Goal: Task Accomplishment & Management: Complete application form

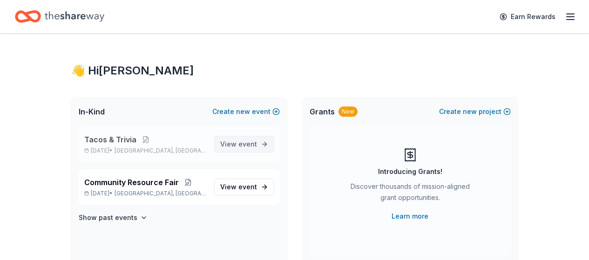
click at [245, 148] on span "event" at bounding box center [248, 144] width 19 height 8
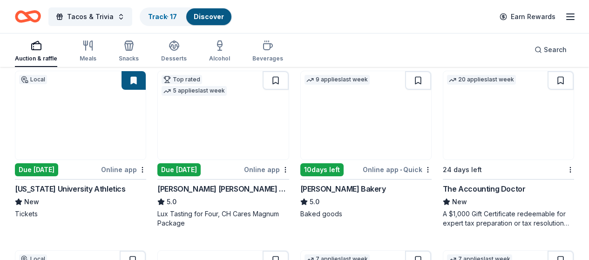
scroll to position [986, 0]
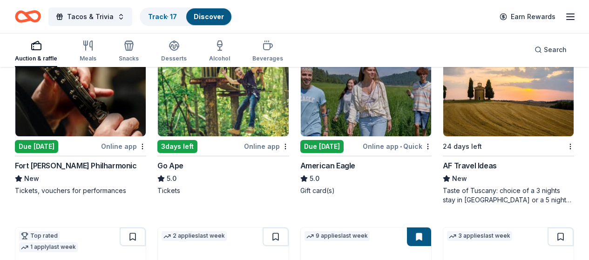
scroll to position [1194, 0]
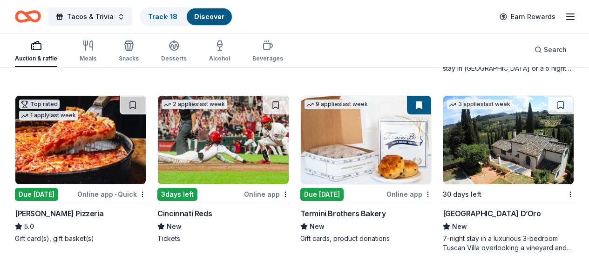
scroll to position [1323, 0]
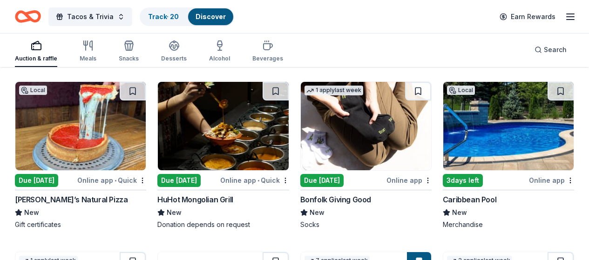
scroll to position [2206, 0]
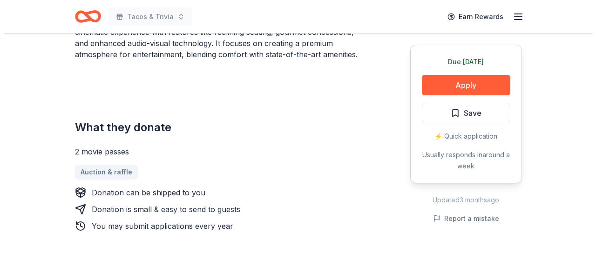
scroll to position [339, 0]
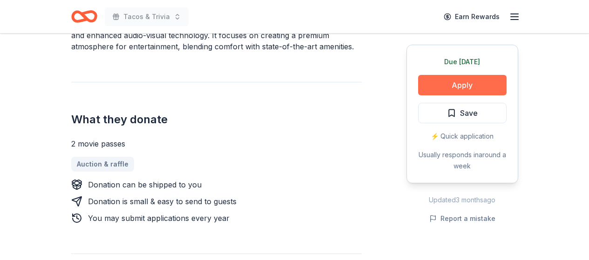
click at [471, 84] on button "Apply" at bounding box center [462, 85] width 89 height 20
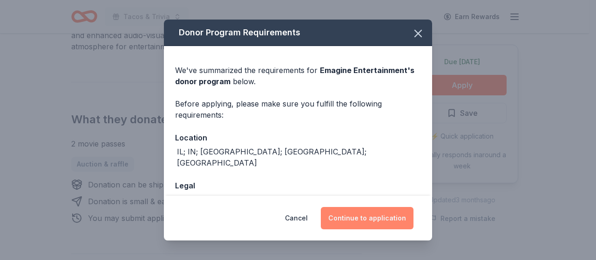
click at [386, 214] on button "Continue to application" at bounding box center [367, 218] width 93 height 22
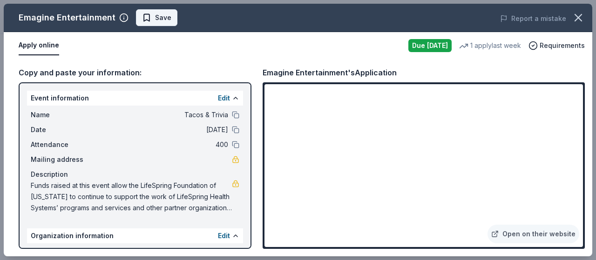
click at [168, 19] on span "Save" at bounding box center [163, 17] width 16 height 11
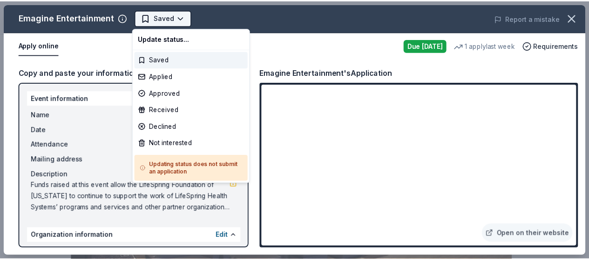
scroll to position [0, 0]
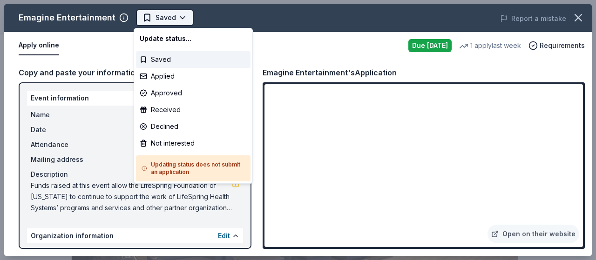
click at [180, 17] on body "Tacos & Trivia Saved Apply Due tomorrow Share Emagine Entertainment New • 1 rev…" at bounding box center [294, 130] width 589 height 260
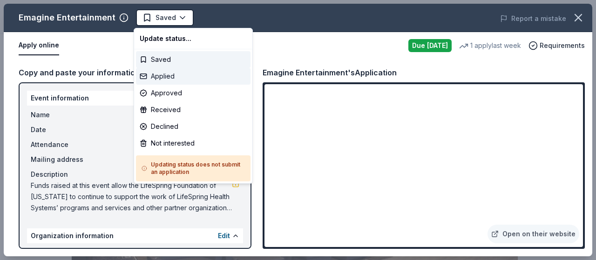
click at [175, 82] on div "Applied" at bounding box center [193, 76] width 115 height 17
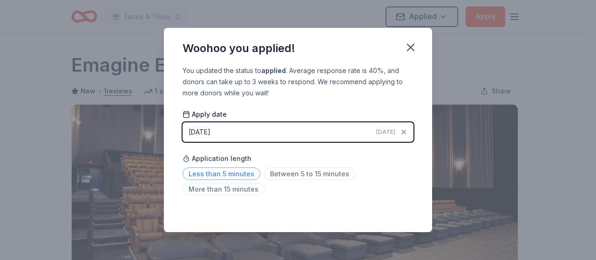
click at [236, 172] on span "Less than 5 minutes" at bounding box center [222, 174] width 78 height 13
click at [416, 44] on icon "button" at bounding box center [410, 47] width 13 height 13
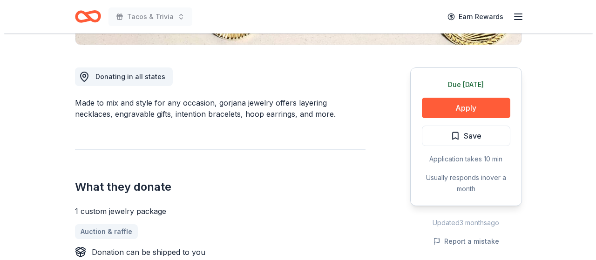
scroll to position [250, 0]
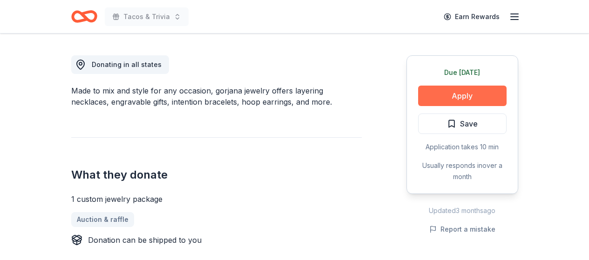
click at [478, 93] on button "Apply" at bounding box center [462, 96] width 89 height 20
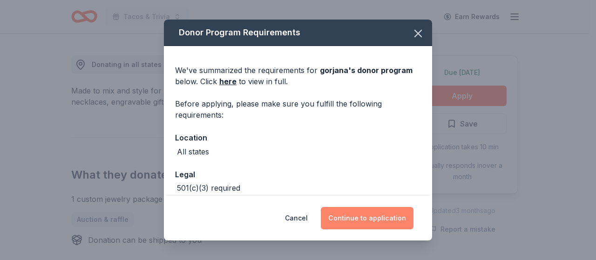
click at [372, 219] on button "Continue to application" at bounding box center [367, 218] width 93 height 22
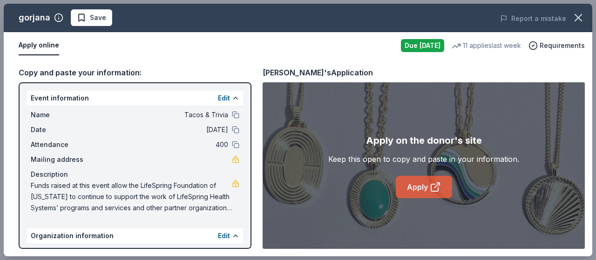
click at [421, 184] on link "Apply" at bounding box center [424, 187] width 56 height 22
click at [101, 17] on span "Save" at bounding box center [98, 17] width 16 height 11
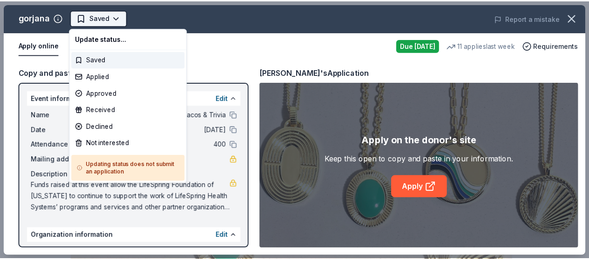
scroll to position [0, 0]
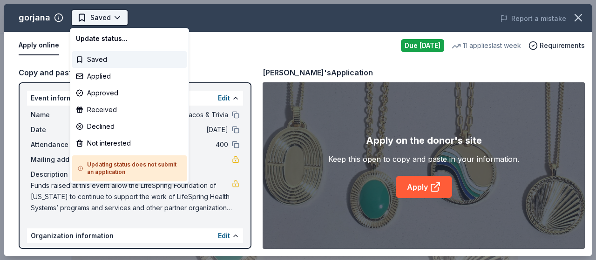
click at [115, 19] on body "Tacos & Trivia Saved Apply Due tomorrow Share gorjana 5.0 • 7 reviews 11 applie…" at bounding box center [294, 130] width 589 height 260
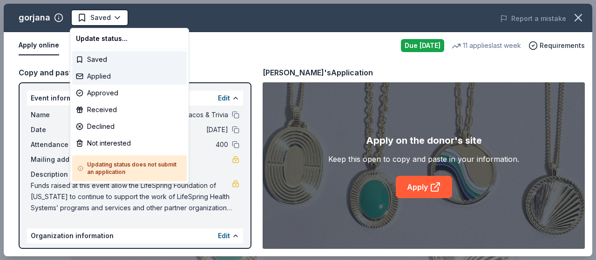
click at [111, 78] on div "Applied" at bounding box center [129, 76] width 115 height 17
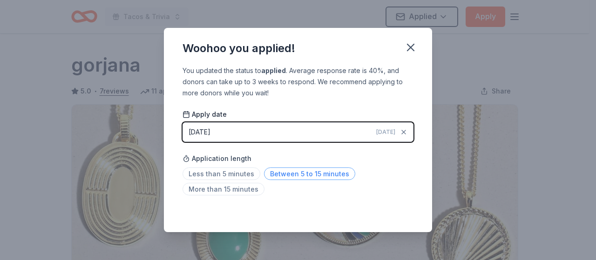
click at [287, 180] on span "Between 5 to 15 minutes" at bounding box center [309, 174] width 91 height 13
click at [412, 46] on icon "button" at bounding box center [411, 47] width 7 height 7
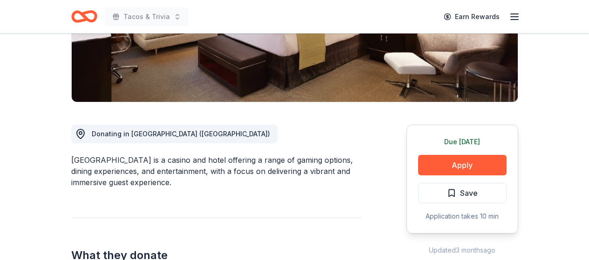
scroll to position [176, 0]
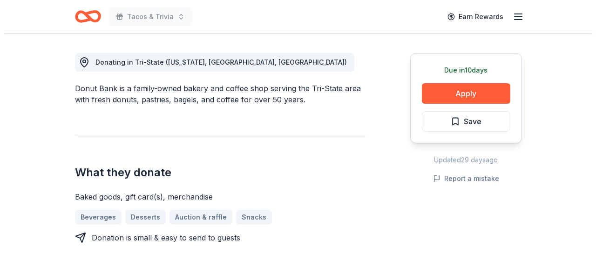
scroll to position [257, 0]
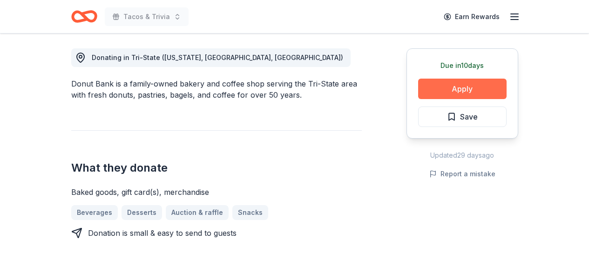
click at [484, 86] on button "Apply" at bounding box center [462, 89] width 89 height 20
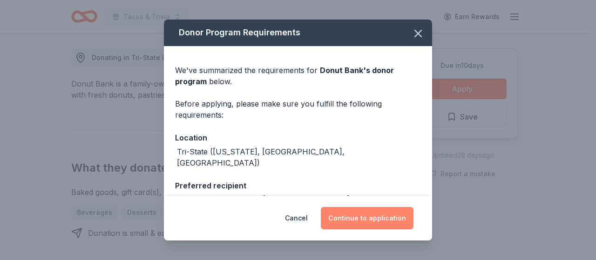
click at [385, 217] on button "Continue to application" at bounding box center [367, 218] width 93 height 22
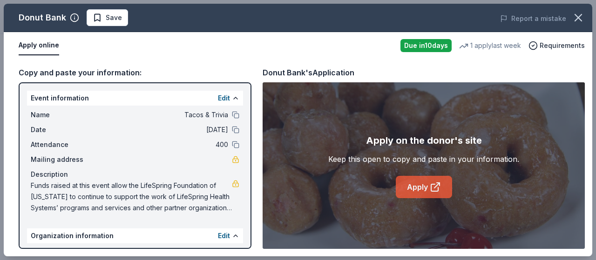
click at [420, 187] on link "Apply" at bounding box center [424, 187] width 56 height 22
click at [116, 19] on span "Save" at bounding box center [114, 17] width 16 height 11
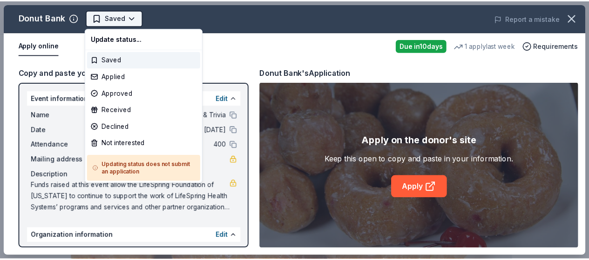
scroll to position [0, 0]
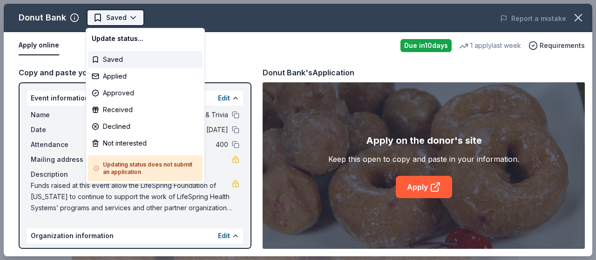
click at [130, 18] on body "Tacos & Trivia Saved Apply Due [DATE] Share Donut Bank New 1 apply last week Sh…" at bounding box center [294, 130] width 589 height 260
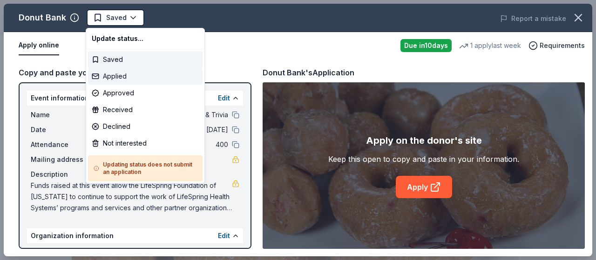
click at [133, 76] on div "Applied" at bounding box center [145, 76] width 115 height 17
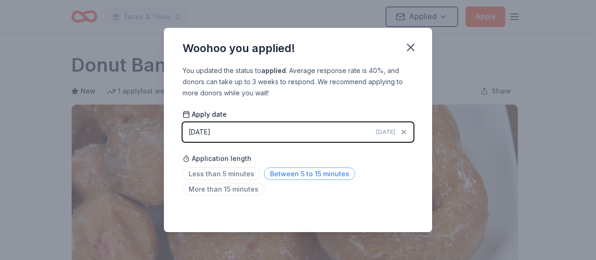
click at [321, 174] on span "Between 5 to 15 minutes" at bounding box center [309, 174] width 91 height 13
click at [409, 49] on icon "button" at bounding box center [411, 47] width 7 height 7
